Goal: Find specific page/section: Find specific page/section

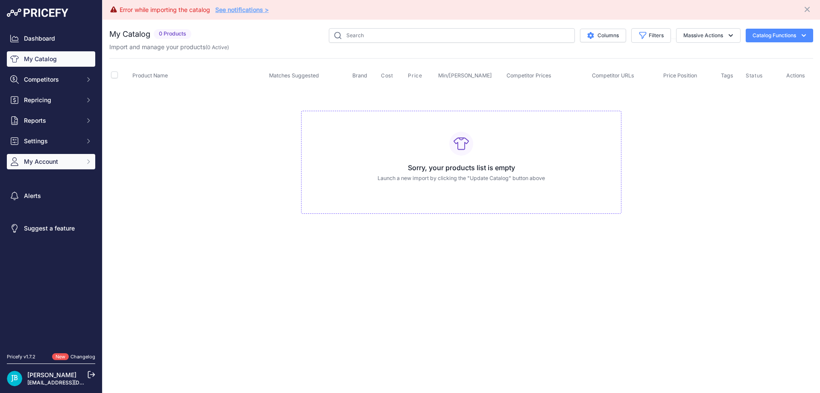
click at [62, 155] on button "My Account" at bounding box center [51, 161] width 88 height 15
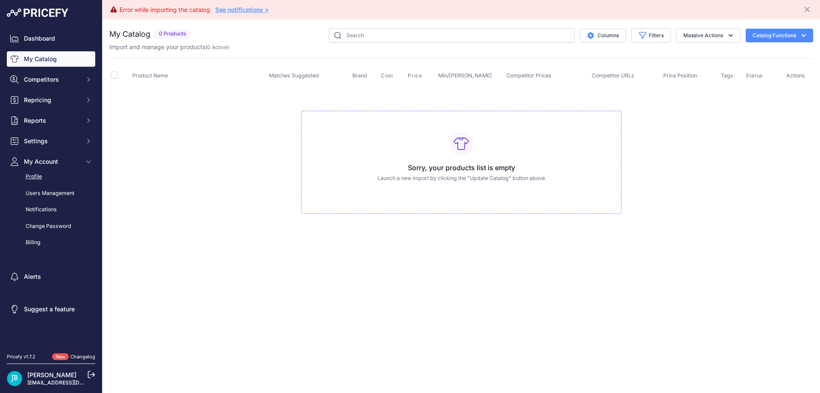
click at [51, 176] on link "Profile" at bounding box center [51, 176] width 88 height 15
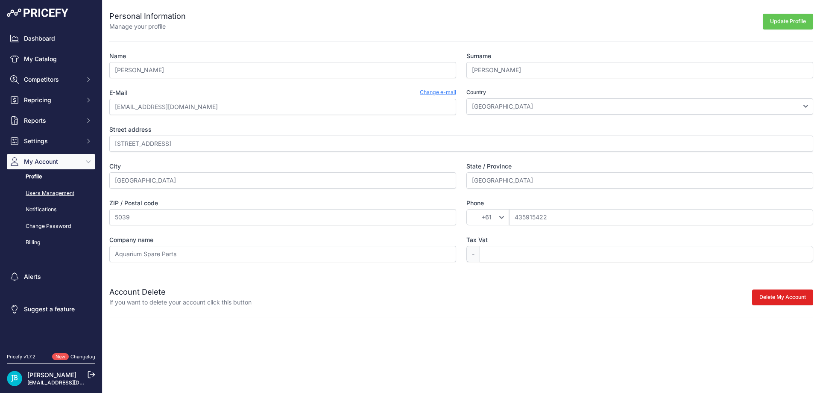
click at [49, 191] on link "Users Management" at bounding box center [51, 193] width 88 height 15
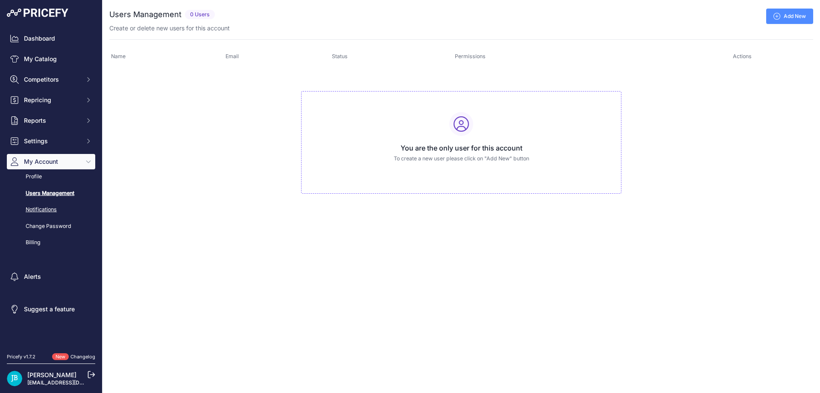
click at [54, 210] on link "Notifications" at bounding box center [51, 209] width 88 height 15
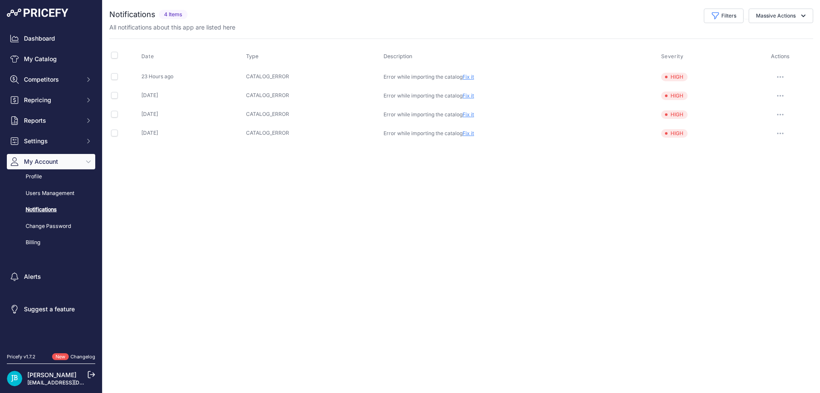
click at [90, 160] on icon "Sidebar" at bounding box center [88, 161] width 7 height 7
click at [469, 76] on link "Fix it" at bounding box center [469, 76] width 12 height 6
